Goal: Information Seeking & Learning: Learn about a topic

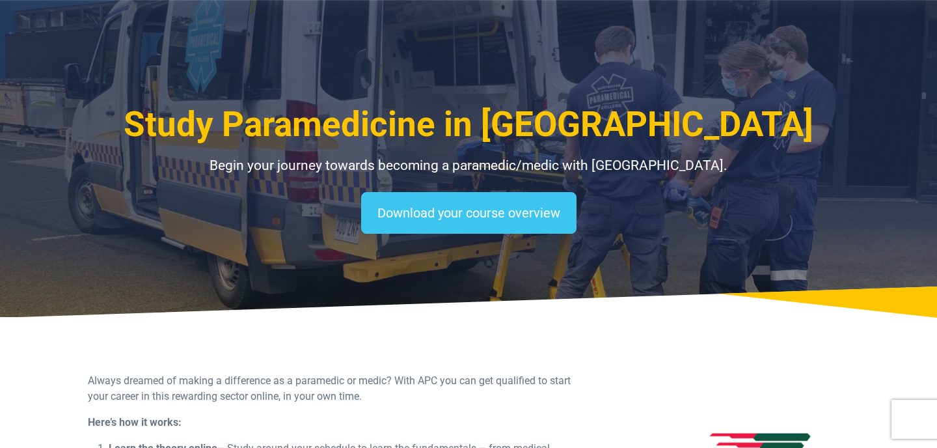
select select "**********"
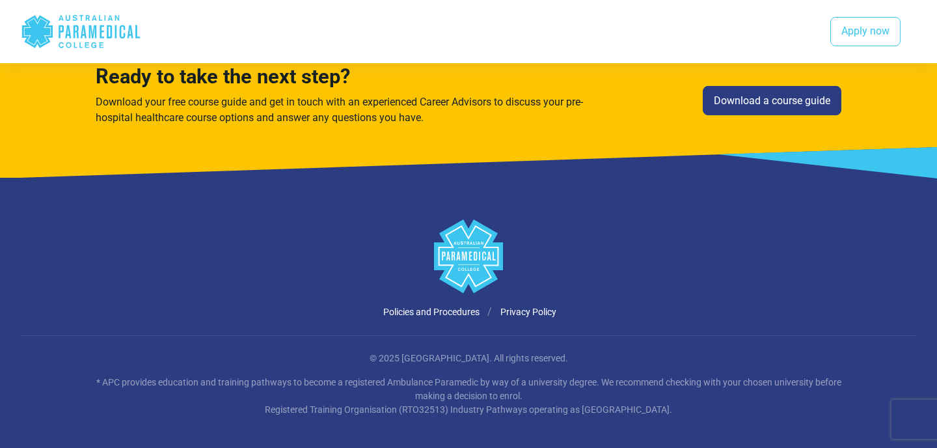
scroll to position [2531, 0]
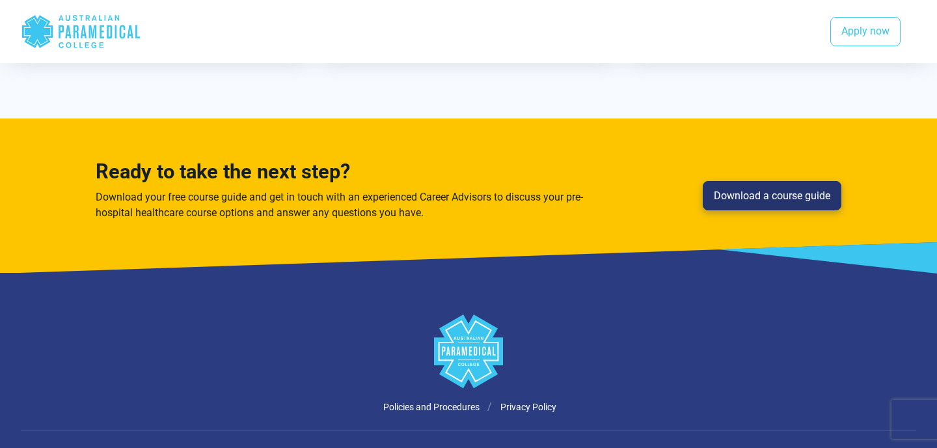
click at [743, 190] on link "Download a course guide" at bounding box center [772, 196] width 139 height 30
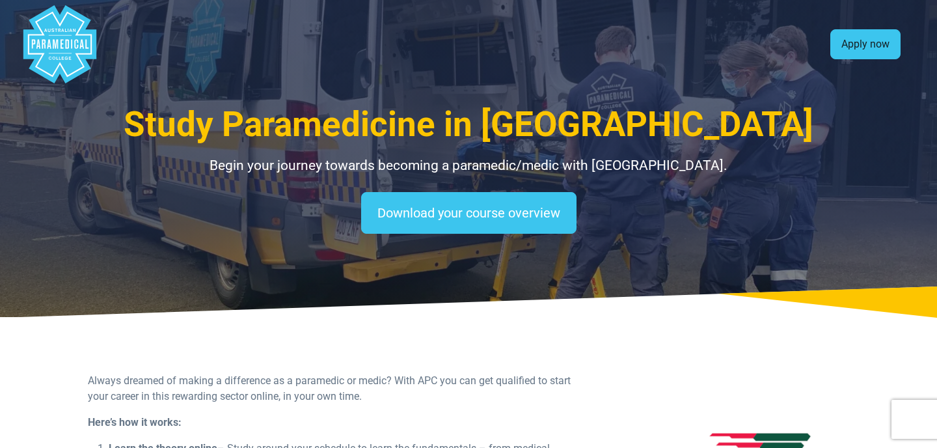
click at [872, 44] on link "Apply now" at bounding box center [865, 44] width 70 height 30
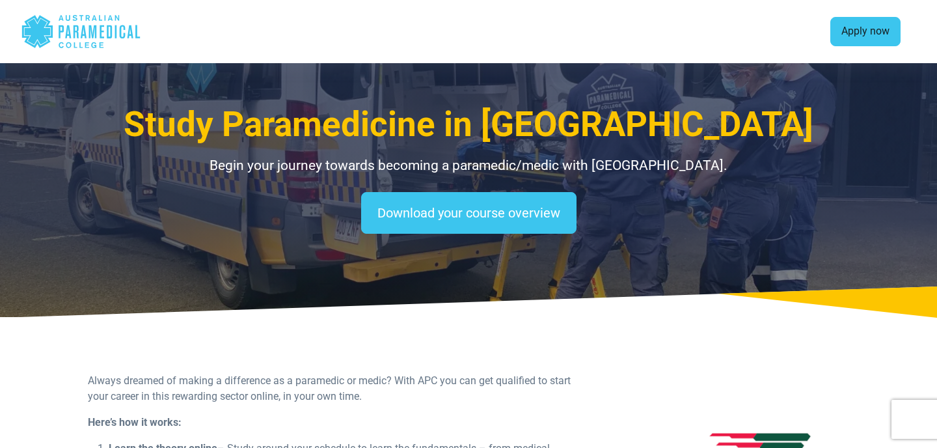
scroll to position [1183, 0]
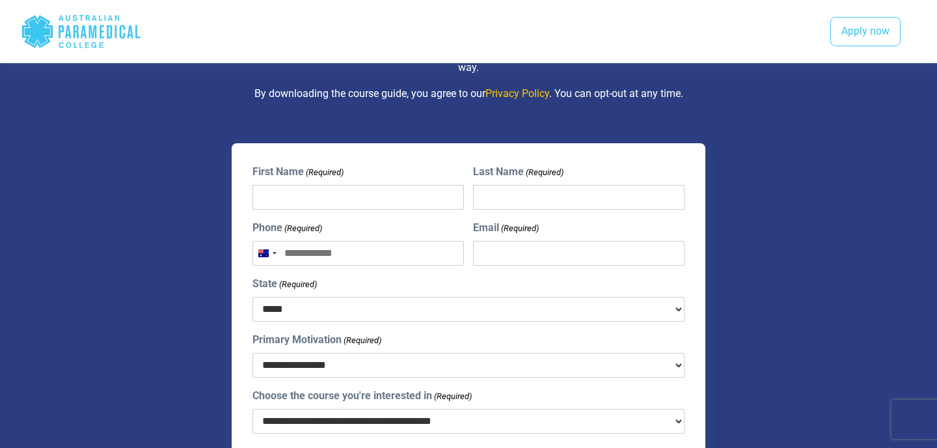
click at [121, 35] on icon "Australian Paramedical College" at bounding box center [123, 32] width 6 height 14
click at [76, 26] on icon "Australian Paramedical College" at bounding box center [76, 31] width 5 height 13
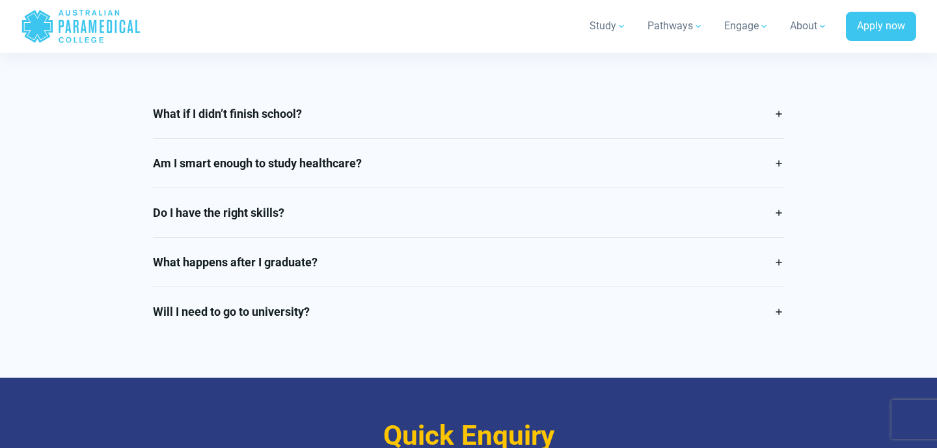
scroll to position [3028, 0]
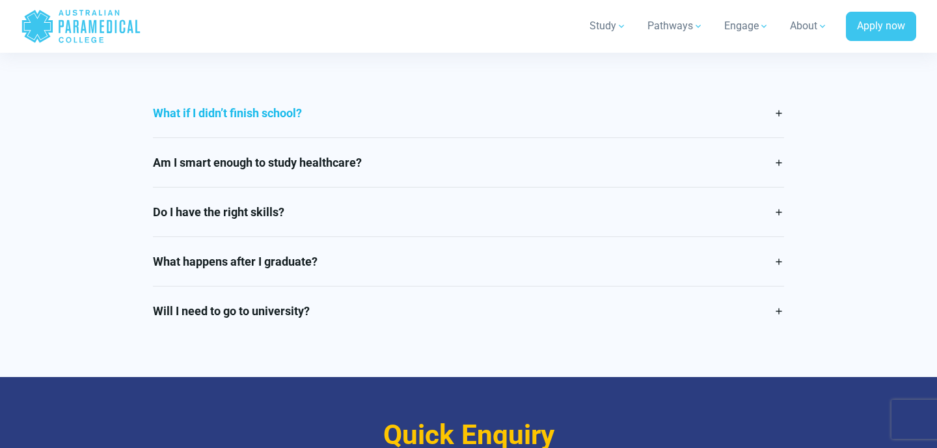
click at [231, 88] on link "What if I didn’t finish school?" at bounding box center [469, 112] width 632 height 49
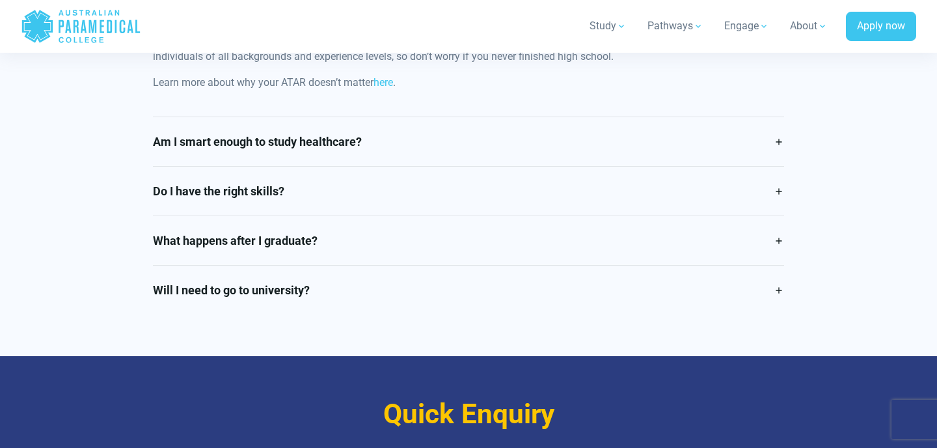
scroll to position [3157, 0]
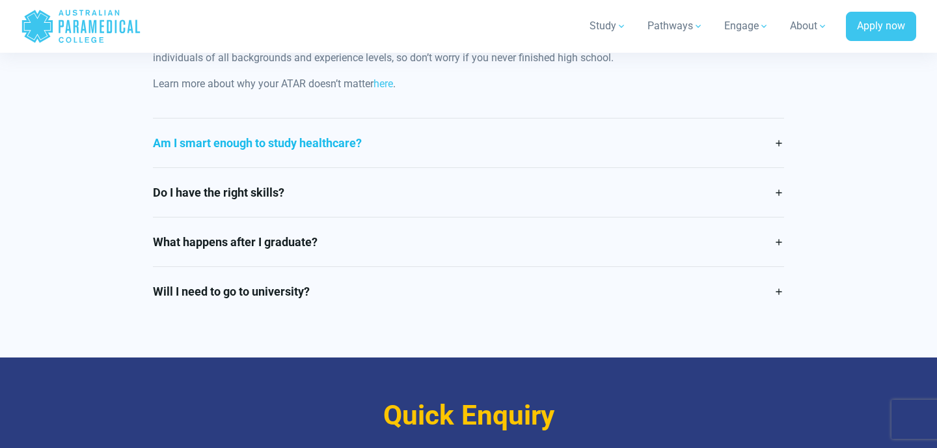
click at [238, 118] on link "Am I smart enough to study healthcare?" at bounding box center [469, 142] width 632 height 49
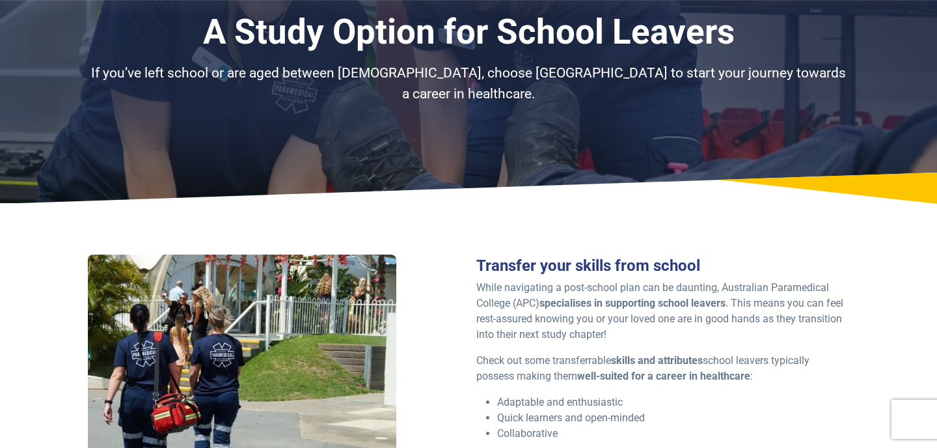
scroll to position [0, 0]
